Goal: Find specific page/section: Find specific page/section

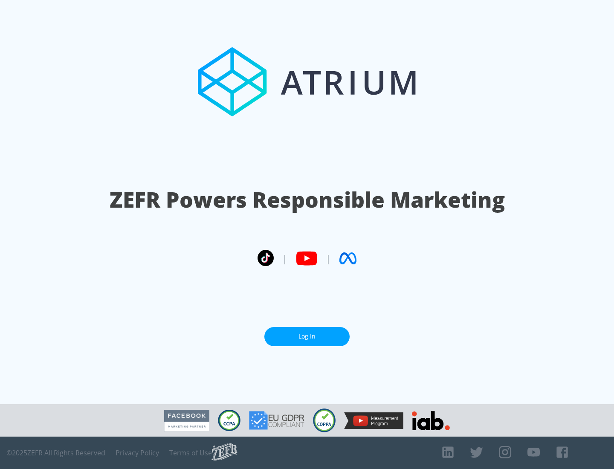
click at [307, 333] on link "Log In" at bounding box center [306, 336] width 85 height 19
